Goal: Information Seeking & Learning: Check status

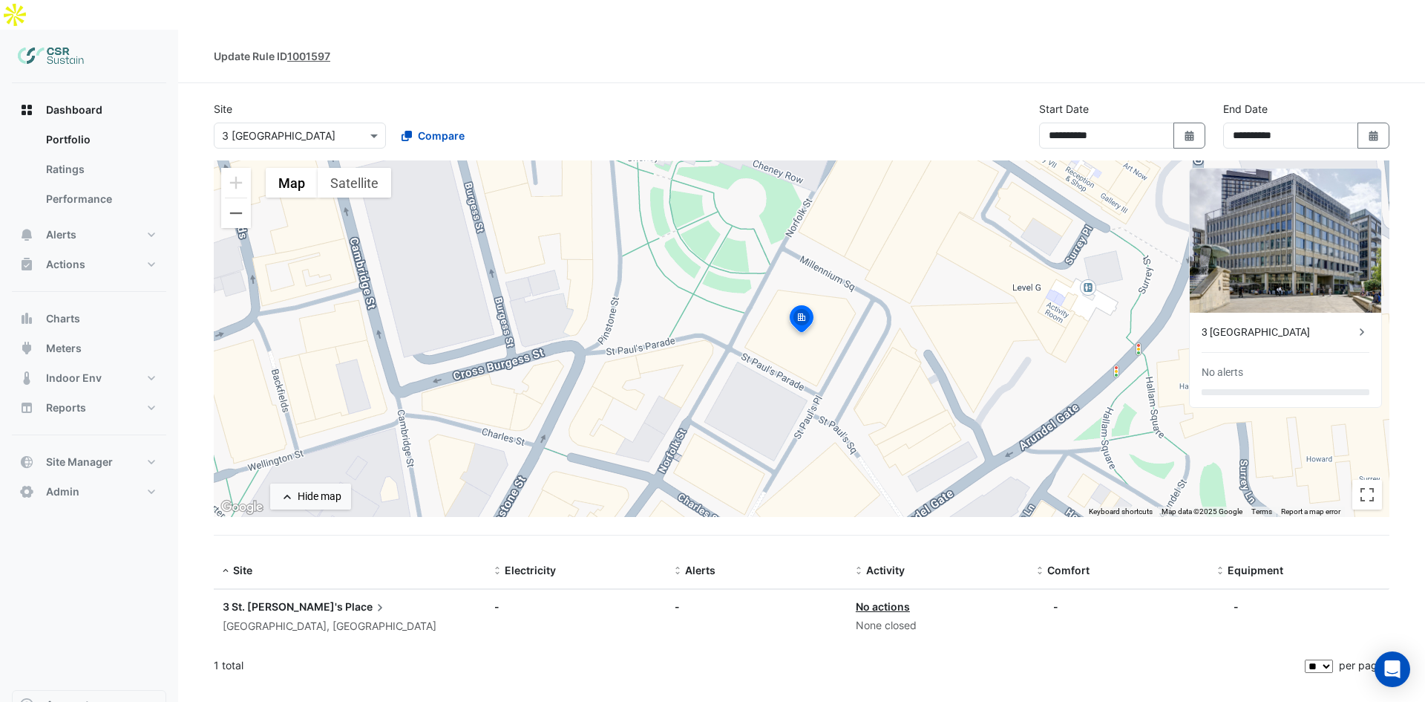
select select "**"
click at [106, 220] on button "Alerts" at bounding box center [89, 235] width 154 height 30
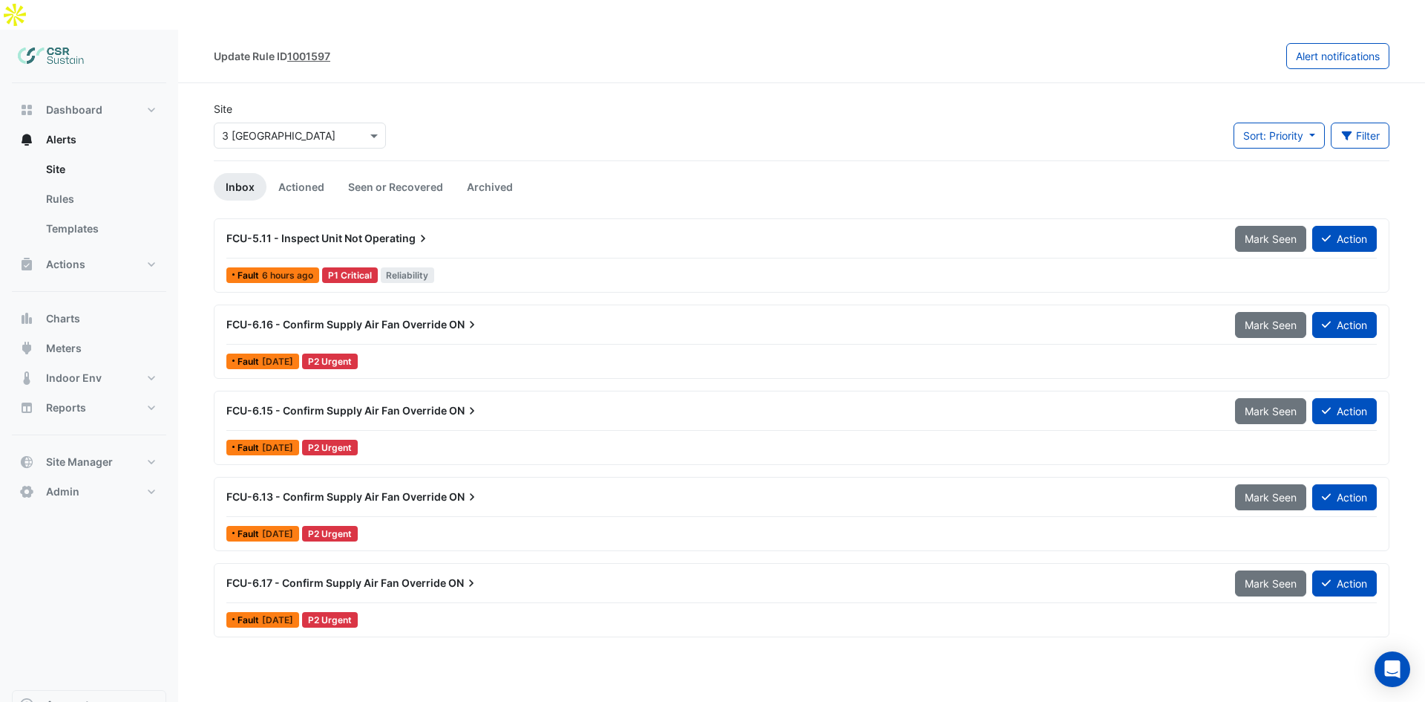
click at [356, 127] on div at bounding box center [300, 135] width 171 height 17
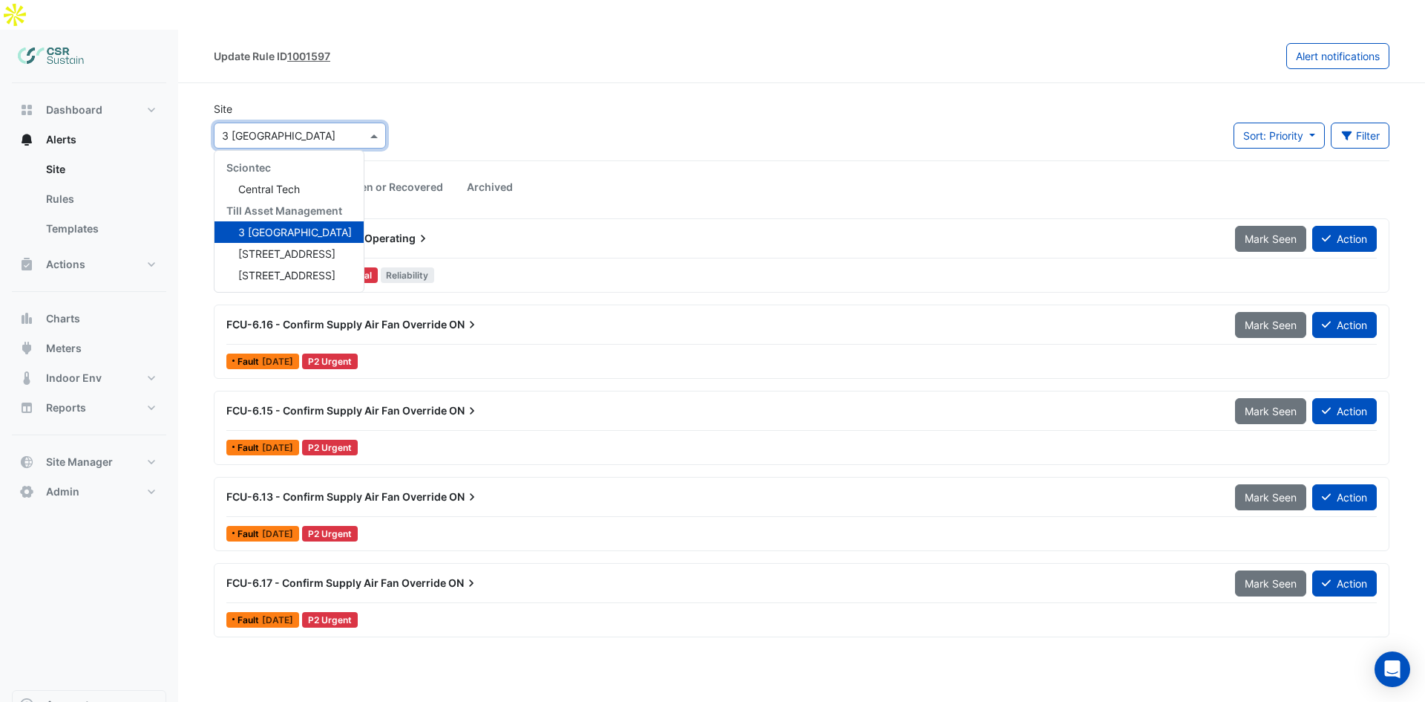
click at [258, 247] on span "[STREET_ADDRESS]" at bounding box center [286, 253] width 97 height 13
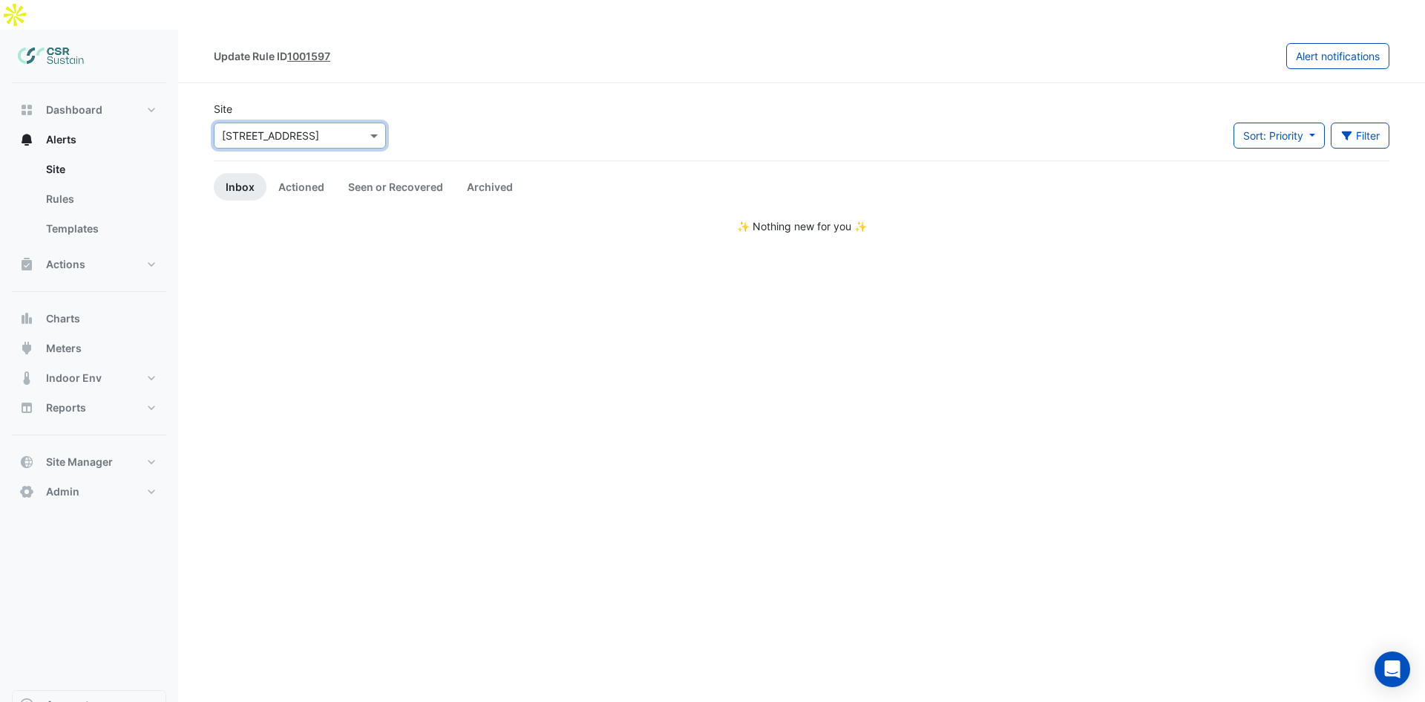
click at [365, 127] on div at bounding box center [300, 135] width 171 height 17
click at [313, 269] on span "[STREET_ADDRESS]" at bounding box center [286, 275] width 97 height 13
click at [83, 95] on button "Dashboard" at bounding box center [89, 110] width 154 height 30
click at [79, 52] on div at bounding box center [89, 56] width 154 height 53
select select "**"
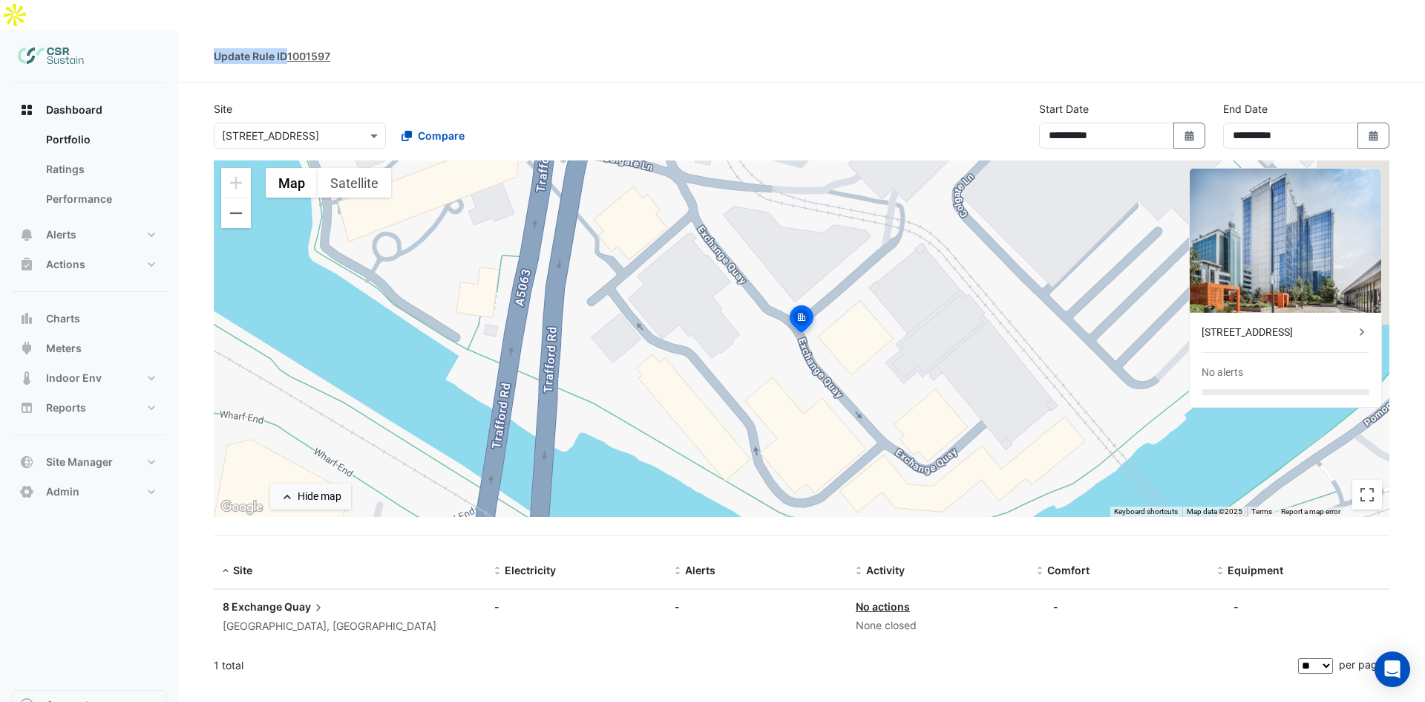
drag, startPoint x: 208, startPoint y: 31, endPoint x: 284, endPoint y: 25, distance: 76.7
click at [284, 48] on div "Update Rule ID 1001597" at bounding box center [801, 56] width 1247 height 16
